Goal: Transaction & Acquisition: Purchase product/service

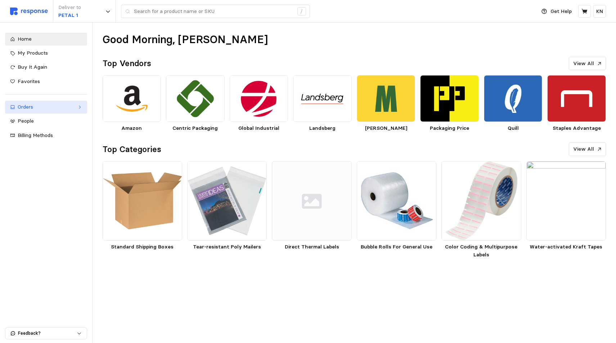
click at [80, 107] on icon at bounding box center [79, 107] width 1 height 3
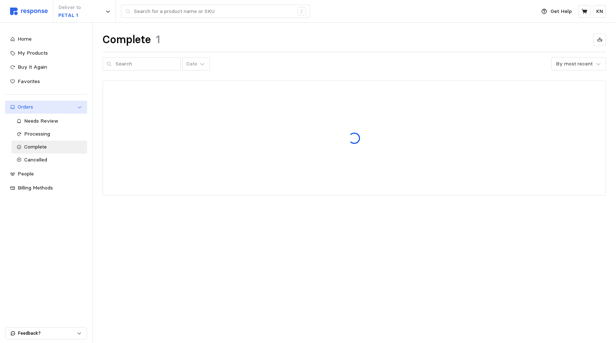
click at [78, 106] on icon at bounding box center [79, 107] width 5 height 5
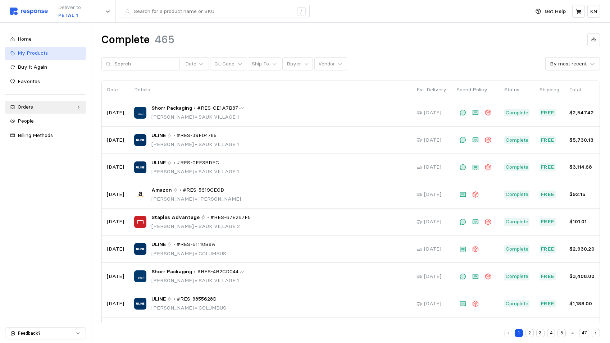
click at [68, 53] on div "My Products" at bounding box center [49, 53] width 63 height 8
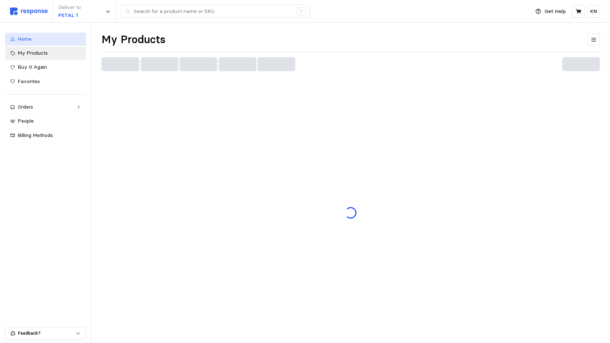
click at [29, 39] on span "Home" at bounding box center [25, 39] width 14 height 6
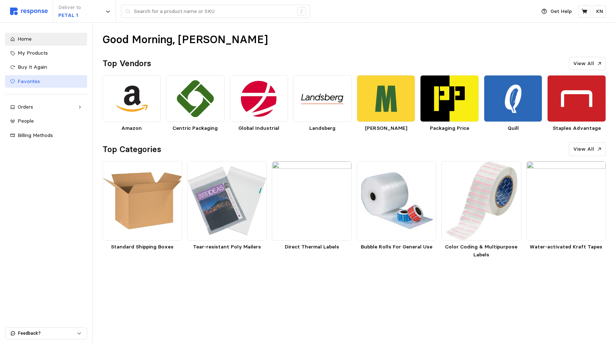
click at [38, 83] on span "Favorites" at bounding box center [29, 81] width 22 height 6
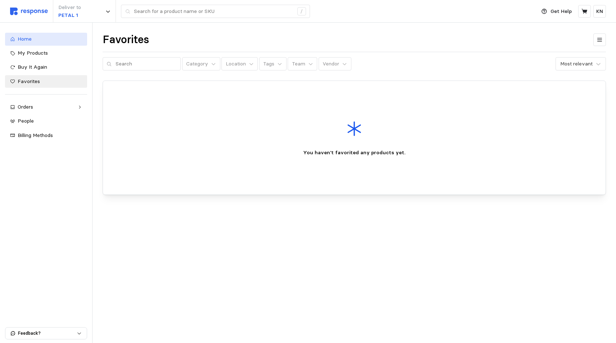
click at [21, 43] on link "Home" at bounding box center [46, 39] width 82 height 13
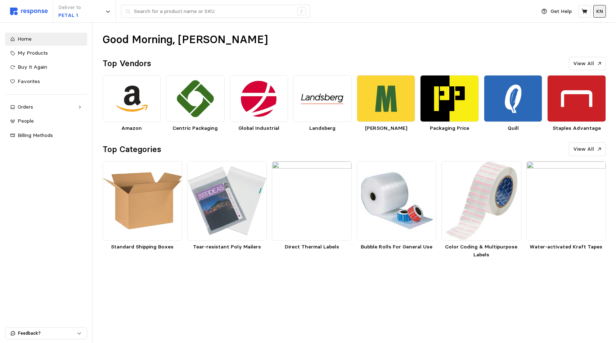
click at [600, 11] on p "KN" at bounding box center [599, 12] width 7 height 8
click at [468, 50] on div "Good Morning, [PERSON_NAME] Top Vendors View All Amazon Centric Packaging Globa…" at bounding box center [353, 146] width 523 height 247
click at [275, 52] on div "Good Morning, [PERSON_NAME] Top Vendors View All Amazon Centric Packaging Globa…" at bounding box center [353, 146] width 523 height 247
click at [601, 10] on p "KN" at bounding box center [599, 12] width 7 height 8
click at [501, 42] on div "Good Morning, [PERSON_NAME]" at bounding box center [354, 40] width 503 height 14
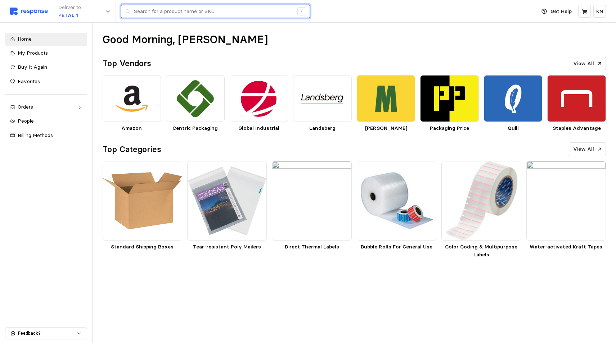
click at [175, 11] on input "text" at bounding box center [213, 11] width 159 height 13
type input "copy paper"
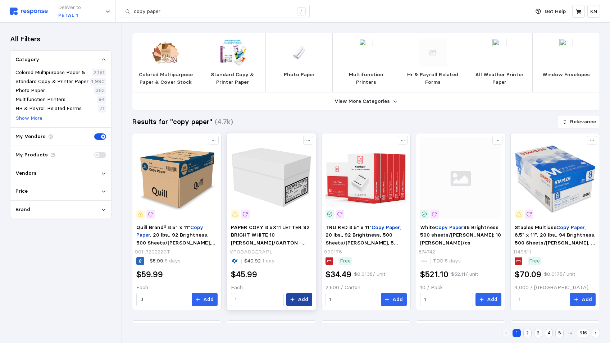
click at [303, 301] on p "Add" at bounding box center [303, 300] width 10 height 8
click at [580, 9] on icon at bounding box center [579, 11] width 6 height 6
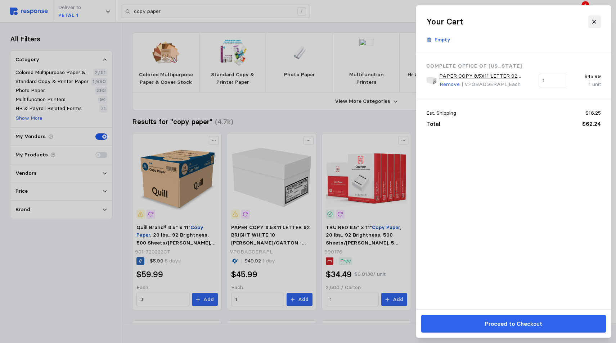
click at [594, 22] on icon at bounding box center [594, 22] width 4 height 4
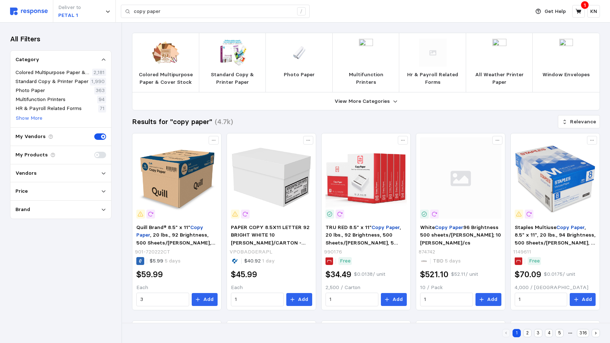
click at [103, 173] on icon at bounding box center [103, 173] width 5 height 5
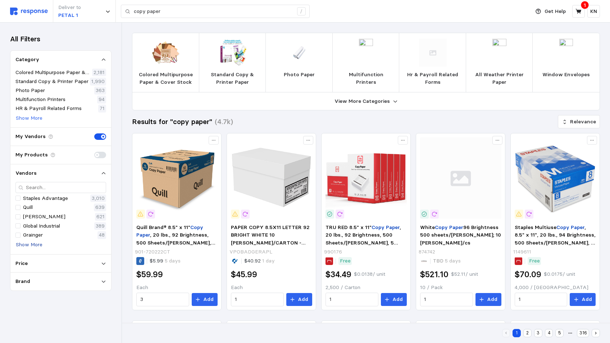
click at [24, 244] on p "Show More" at bounding box center [29, 245] width 27 height 8
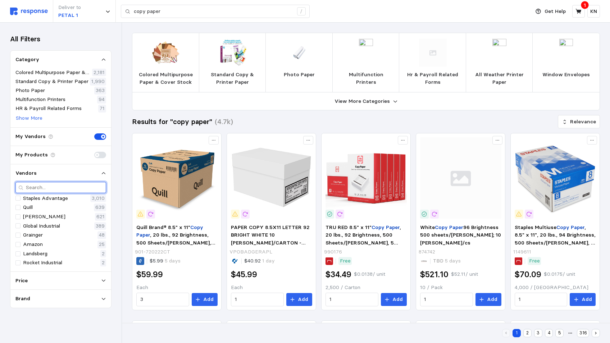
click at [50, 190] on input "text" at bounding box center [64, 187] width 77 height 10
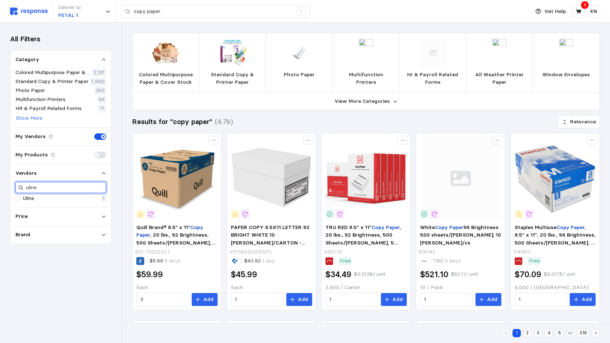
type input "uline"
click at [16, 197] on div at bounding box center [17, 198] width 5 height 5
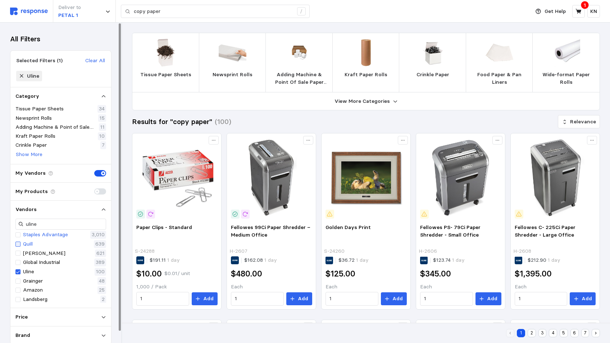
click at [18, 244] on div at bounding box center [17, 244] width 5 height 5
click at [18, 251] on div at bounding box center [17, 253] width 5 height 5
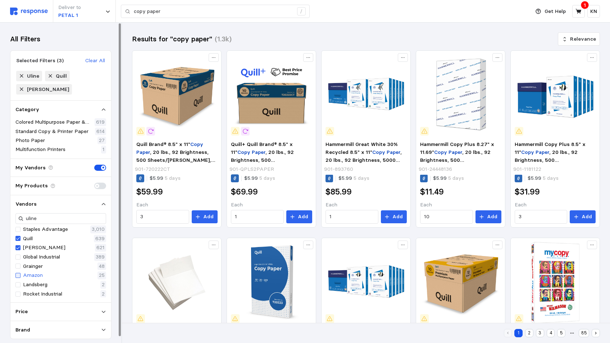
click at [18, 275] on div at bounding box center [17, 275] width 5 height 5
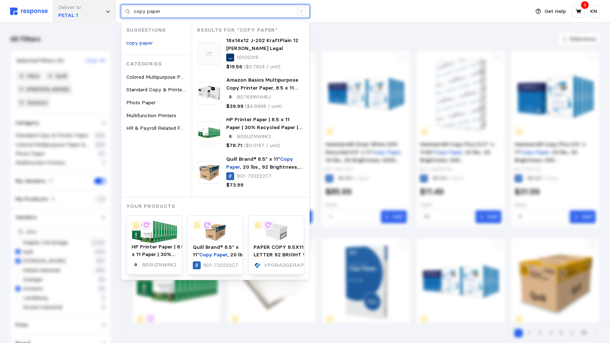
drag, startPoint x: 171, startPoint y: 12, endPoint x: 80, endPoint y: 11, distance: 91.1
click at [119, 10] on div "Deliver to PETAL 1 copy paper / Suggestions copy paper Categories Colored Multi…" at bounding box center [268, 11] width 516 height 23
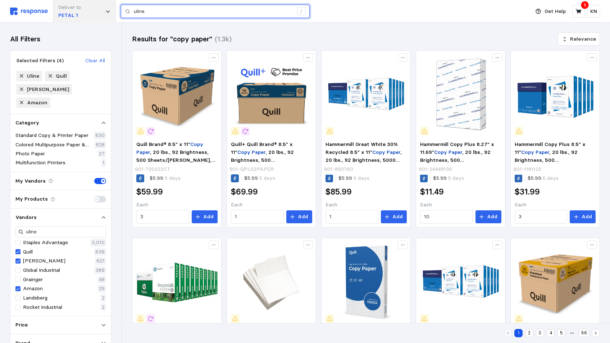
type input "uline"
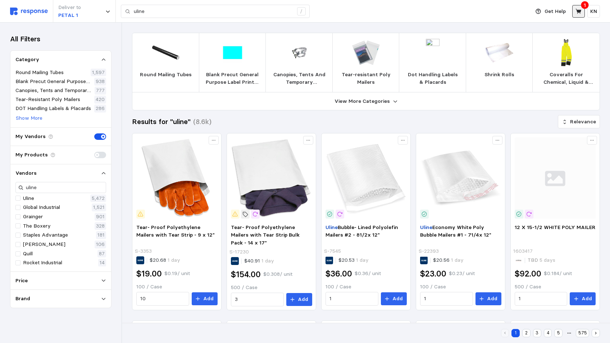
click at [578, 13] on icon at bounding box center [579, 11] width 6 height 6
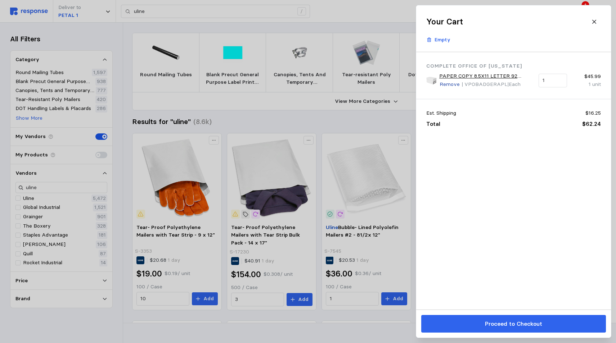
click at [448, 86] on p "Remove" at bounding box center [449, 85] width 20 height 8
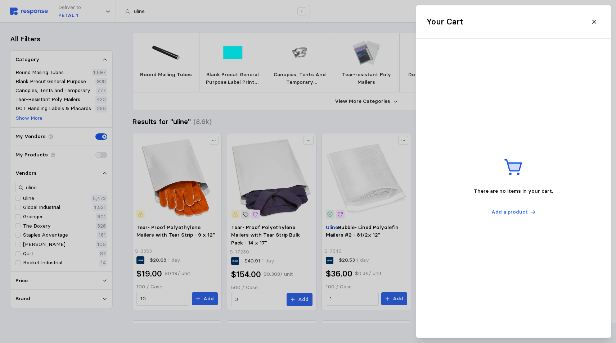
drag, startPoint x: 596, startPoint y: 23, endPoint x: 371, endPoint y: 58, distance: 226.9
click at [594, 22] on icon at bounding box center [594, 22] width 6 height 6
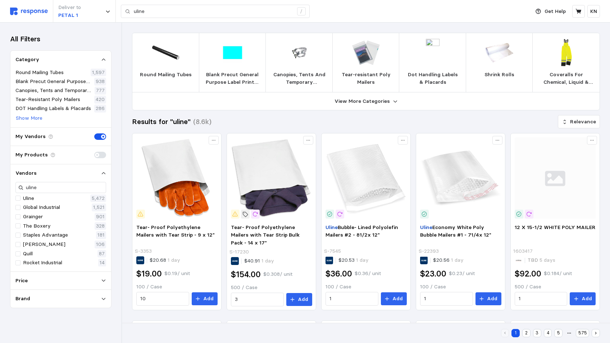
click at [348, 12] on div "Deliver to PETAL 1 uline /" at bounding box center [268, 11] width 516 height 23
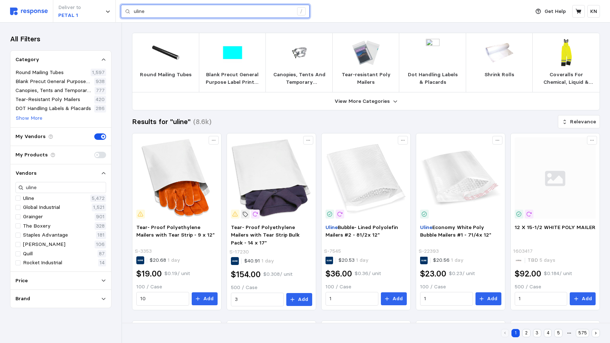
drag, startPoint x: 143, startPoint y: 13, endPoint x: 32, endPoint y: 5, distance: 111.2
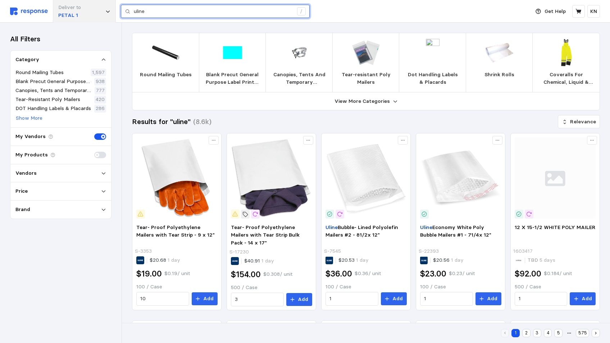
drag, startPoint x: 154, startPoint y: 13, endPoint x: 105, endPoint y: 14, distance: 49.7
click at [112, 19] on div "Deliver to PETAL 1 uline /" at bounding box center [268, 11] width 516 height 23
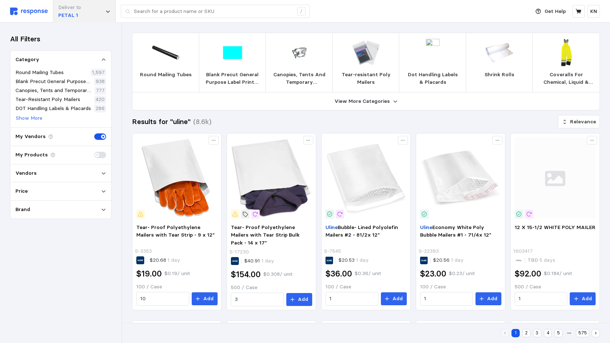
click at [67, 12] on p "PETAL 1" at bounding box center [69, 16] width 23 height 8
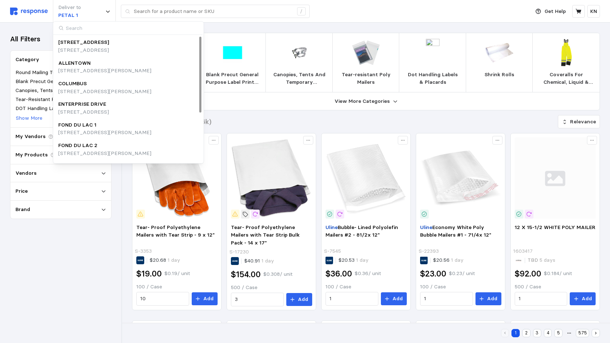
click at [335, 14] on div "Deliver to PETAL 1 /" at bounding box center [268, 11] width 516 height 23
